Goal: Use online tool/utility: Utilize a website feature to perform a specific function

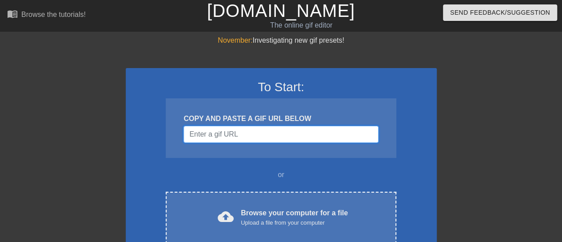
click at [251, 128] on input "Username" at bounding box center [281, 134] width 195 height 17
click at [258, 136] on input "Username" at bounding box center [281, 134] width 195 height 17
paste input "https://images.app.goo.gl/ZyH7Nq1EBfRMZnHj9"
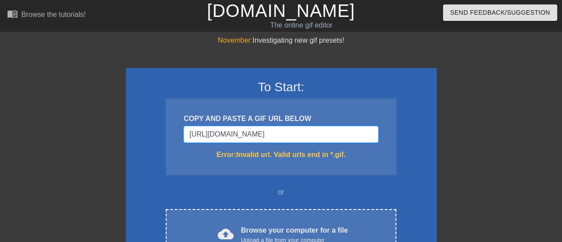
type input "https://images.app.goo.gl/ZyH7Nq1EBfRMZnHj9"
click at [356, 140] on input "https://images.app.goo.gl/ZyH7Nq1EBfRMZnHj9" at bounding box center [281, 134] width 195 height 17
drag, startPoint x: 356, startPoint y: 131, endPoint x: 0, endPoint y: 125, distance: 356.1
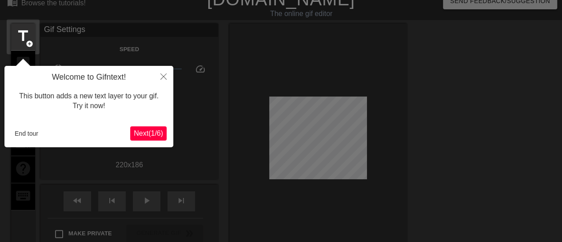
scroll to position [22, 0]
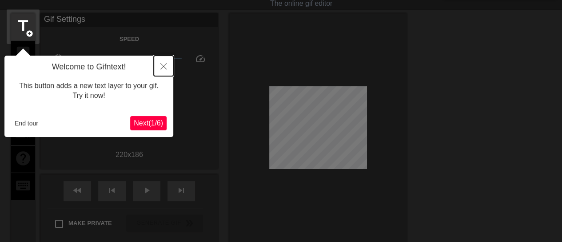
click at [163, 65] on icon "Close" at bounding box center [163, 66] width 6 height 6
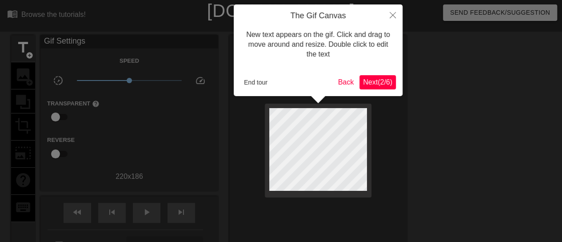
click at [380, 80] on span "Next ( 2 / 6 )" at bounding box center [377, 82] width 29 height 8
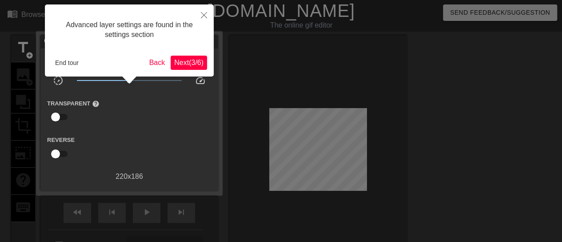
scroll to position [22, 0]
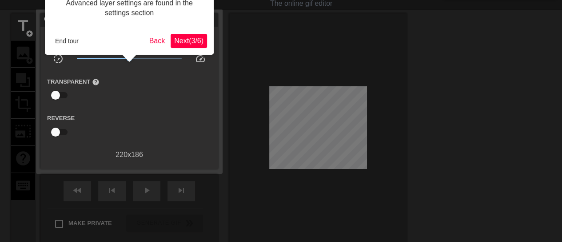
click at [178, 37] on span "Next ( 3 / 6 )" at bounding box center [188, 41] width 29 height 8
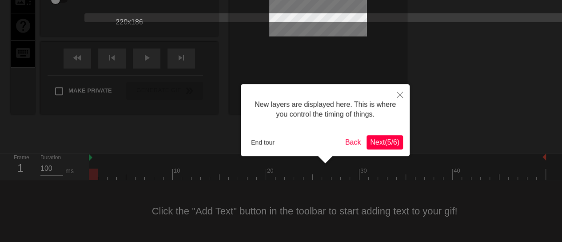
click at [385, 145] on span "Next ( 5 / 6 )" at bounding box center [384, 142] width 29 height 8
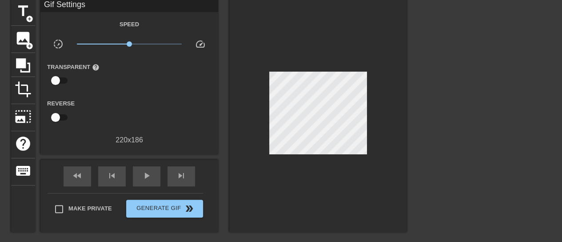
scroll to position [0, 0]
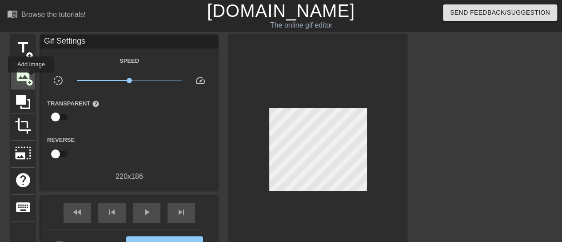
click at [31, 79] on span "add_circle" at bounding box center [30, 83] width 8 height 8
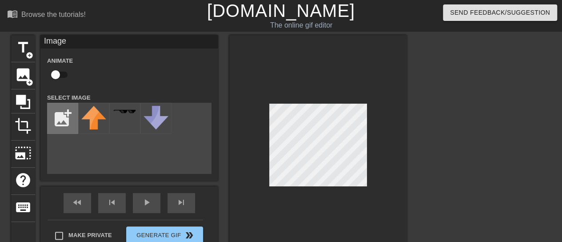
click at [63, 114] on input "file" at bounding box center [63, 118] width 30 height 30
type input "C:\fakepath\29-[PERSON_NAME],-[PERSON_NAME]-(38)-ep.jpg"
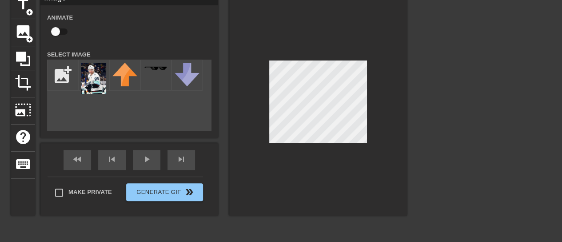
scroll to position [44, 0]
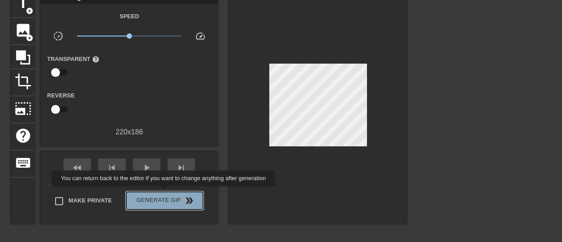
click at [164, 192] on button "Generate Gif double_arrow" at bounding box center [164, 201] width 77 height 18
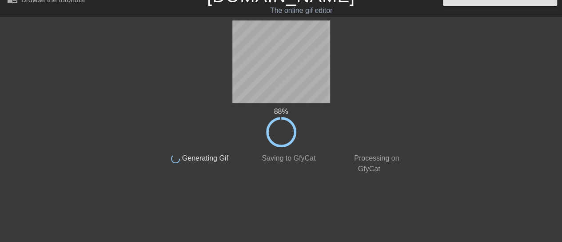
scroll to position [0, 0]
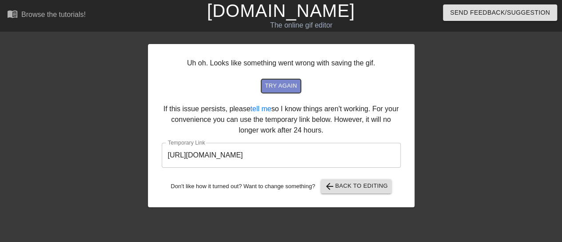
click at [277, 84] on span "try again" at bounding box center [281, 86] width 32 height 10
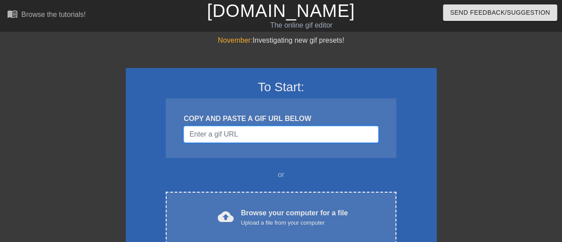
click at [242, 135] on input "Username" at bounding box center [281, 134] width 195 height 17
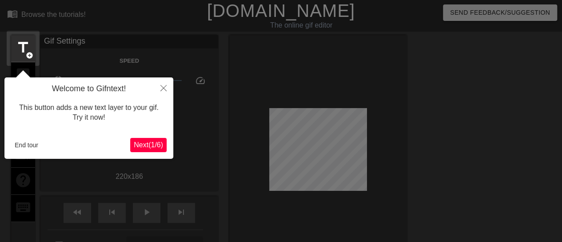
scroll to position [22, 0]
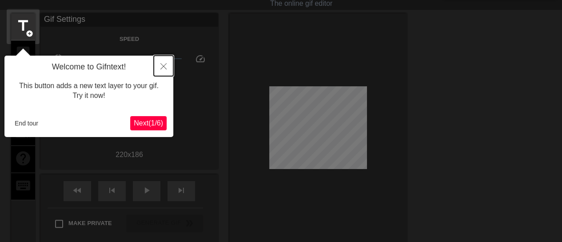
click at [167, 68] on button "Close" at bounding box center [164, 66] width 20 height 20
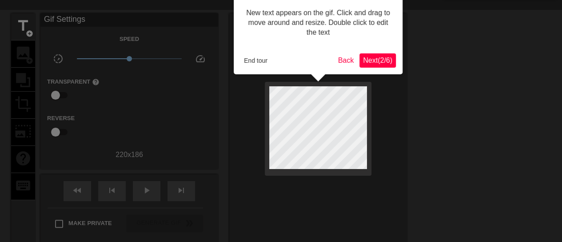
scroll to position [0, 0]
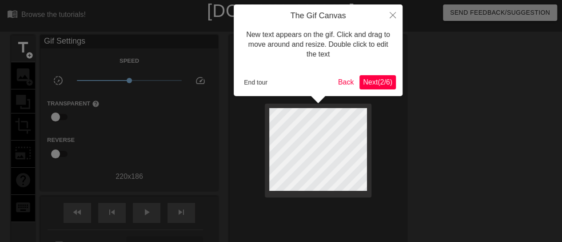
click at [377, 80] on span "Next ( 2 / 6 )" at bounding box center [377, 82] width 29 height 8
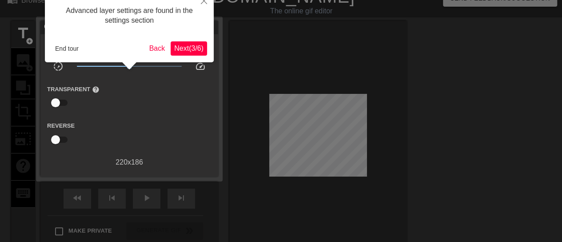
scroll to position [22, 0]
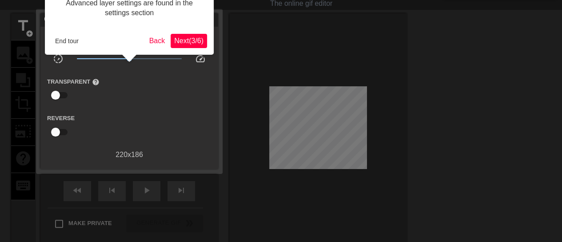
click at [180, 37] on span "Next ( 3 / 6 )" at bounding box center [188, 41] width 29 height 8
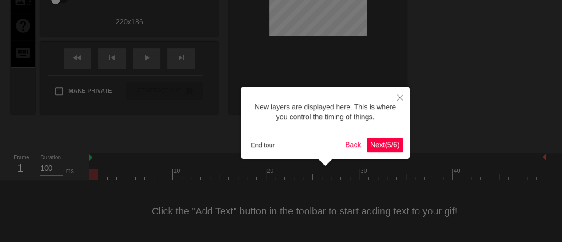
scroll to position [8, 0]
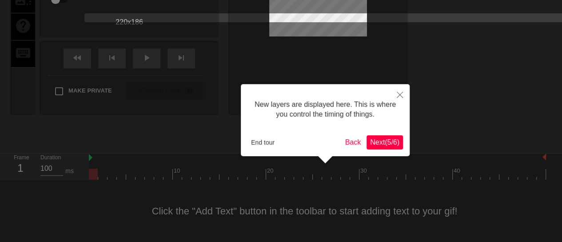
click at [386, 145] on span "Next ( 5 / 6 )" at bounding box center [384, 142] width 29 height 8
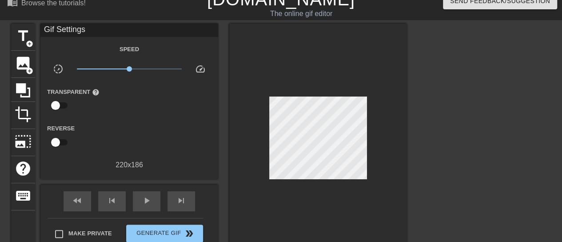
scroll to position [0, 0]
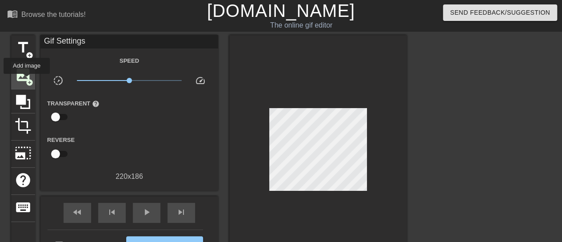
click at [27, 80] on span "add_circle" at bounding box center [30, 83] width 8 height 8
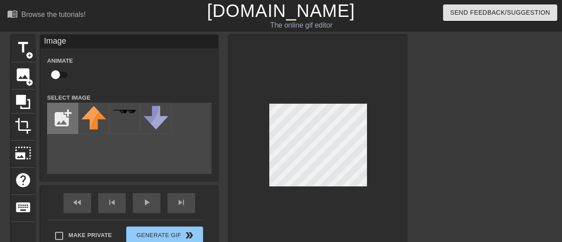
click at [64, 116] on input "file" at bounding box center [63, 118] width 30 height 30
type input "C:\fakepath\29-[PERSON_NAME],-[PERSON_NAME]-(38)-ep.jpg"
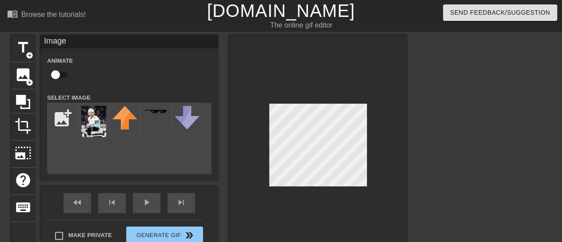
click at [148, 143] on div "title add_circle image add_circle crop photo_size_select_large help keyboard Im…" at bounding box center [209, 147] width 396 height 224
click at [96, 115] on img at bounding box center [93, 121] width 25 height 31
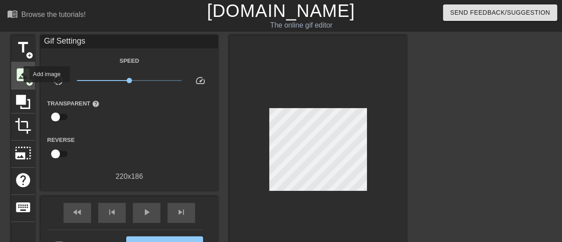
click at [18, 74] on span "image" at bounding box center [23, 74] width 17 height 17
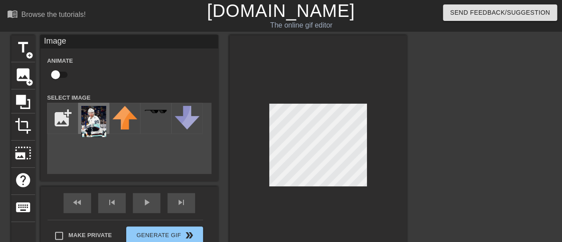
click at [92, 110] on img at bounding box center [93, 121] width 25 height 31
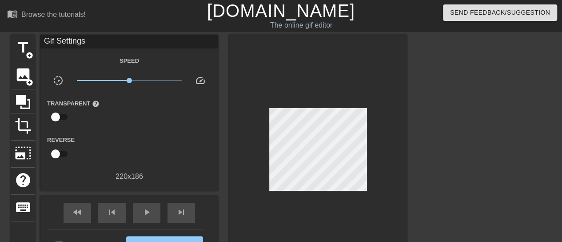
click at [437, 149] on div at bounding box center [484, 168] width 133 height 267
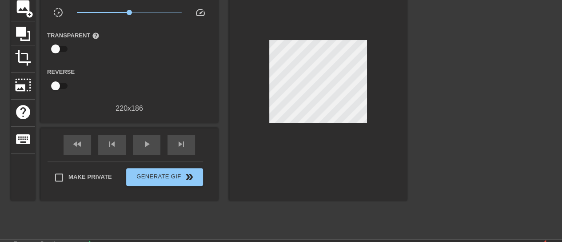
scroll to position [89, 0]
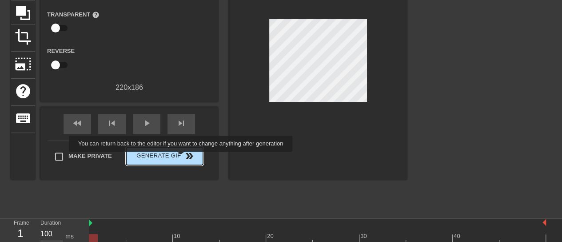
click at [182, 158] on span "Generate Gif double_arrow" at bounding box center [165, 156] width 70 height 11
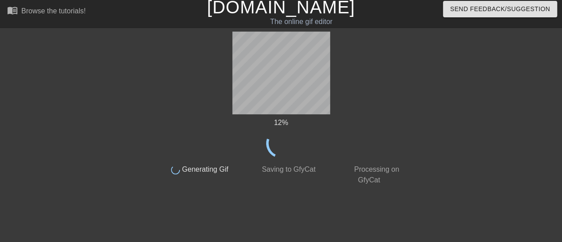
scroll to position [0, 0]
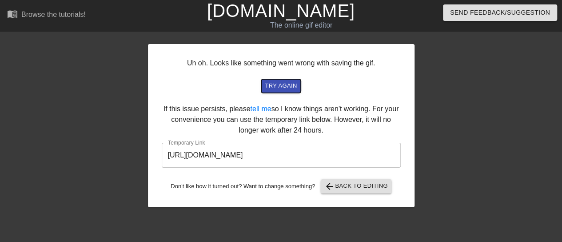
click at [282, 84] on span "try again" at bounding box center [281, 86] width 32 height 10
click at [284, 80] on button "try again" at bounding box center [280, 86] width 39 height 14
